Goal: Use online tool/utility: Utilize a website feature to perform a specific function

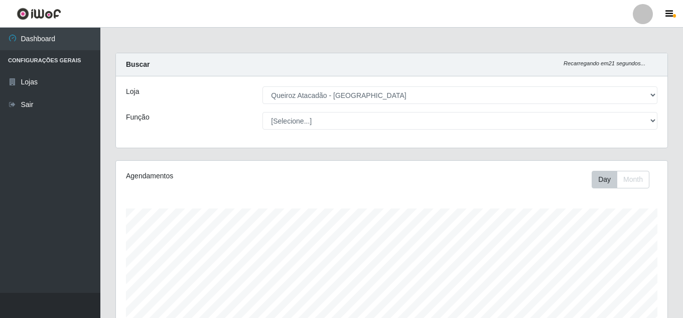
select select "225"
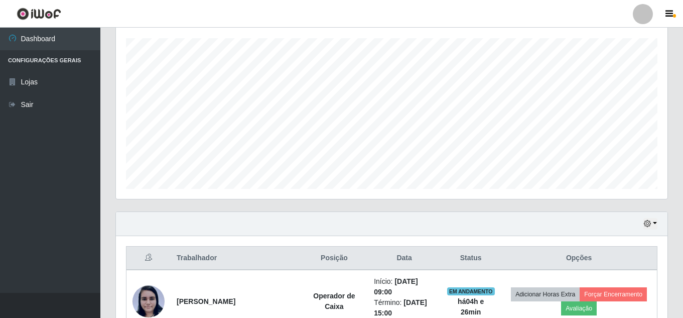
scroll to position [208, 552]
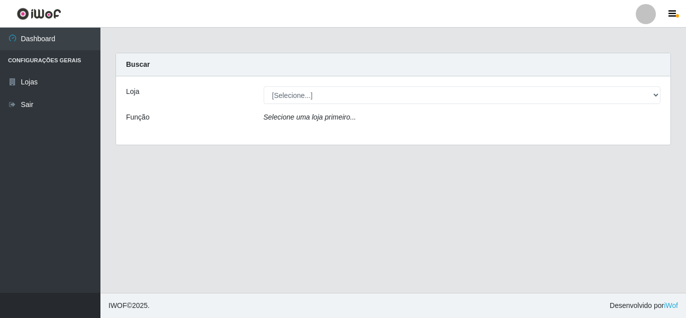
click at [320, 121] on icon "Selecione uma loja primeiro..." at bounding box center [310, 117] width 92 height 8
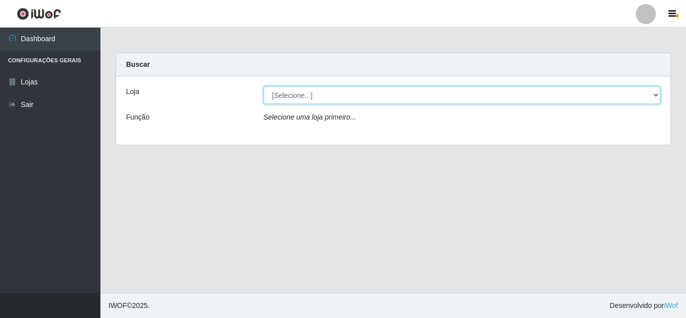
click at [303, 98] on select "[Selecione...] Queiroz Atacadão - Mossoró" at bounding box center [462, 95] width 397 height 18
select select "225"
click at [264, 86] on select "[Selecione...] Queiroz Atacadão - Mossoró" at bounding box center [462, 95] width 397 height 18
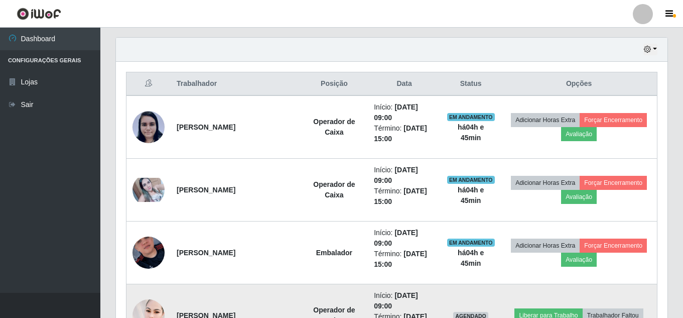
scroll to position [296, 0]
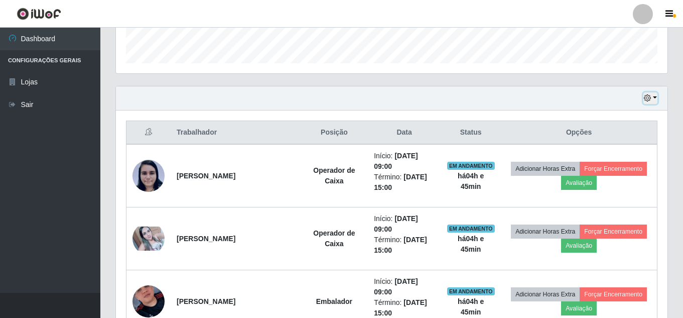
click at [648, 99] on icon "button" at bounding box center [647, 97] width 7 height 7
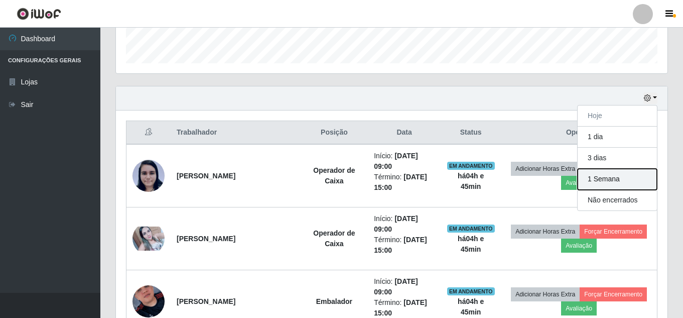
click at [619, 178] on button "1 Semana" at bounding box center [617, 179] width 79 height 21
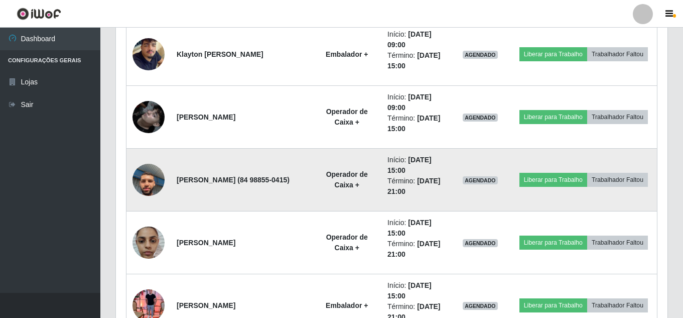
scroll to position [2454, 0]
